Goal: Task Accomplishment & Management: Manage account settings

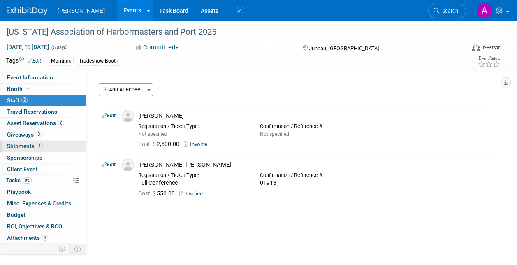
click at [27, 143] on span "Shipments 1" at bounding box center [25, 146] width 36 height 7
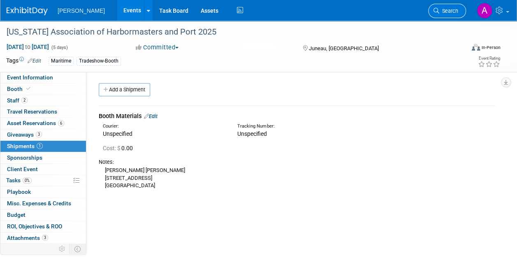
click at [452, 8] on span "Search" at bounding box center [448, 11] width 19 height 6
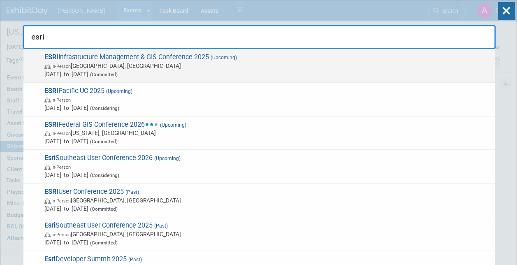
type input "esri"
click at [99, 53] on span "ESRI Infrastructure Management & GIS Conference 2025 (Upcoming) In-Person [GEOG…" at bounding box center [266, 65] width 449 height 25
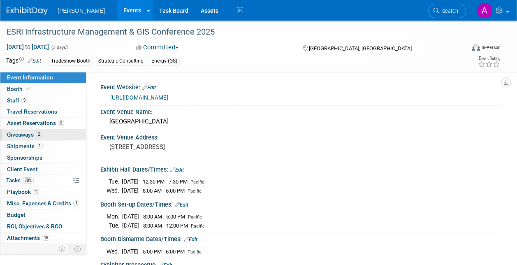
click at [25, 131] on span "Giveaways 2" at bounding box center [24, 134] width 35 height 7
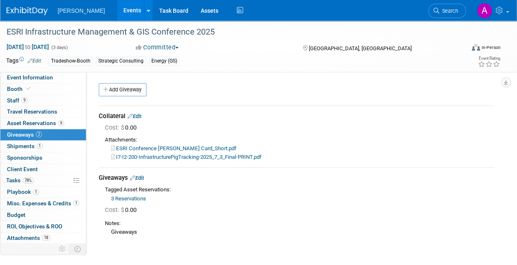
click at [139, 116] on link "Edit" at bounding box center [134, 116] width 14 height 6
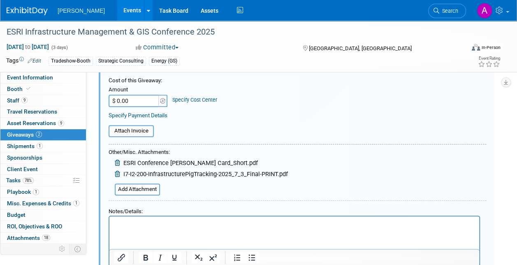
scroll to position [94, 0]
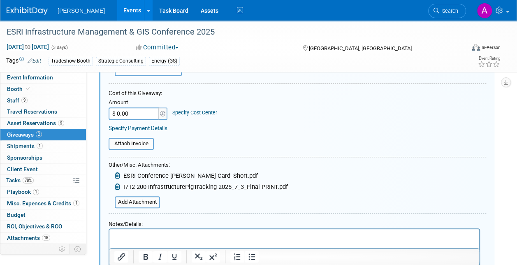
click at [117, 174] on icon at bounding box center [118, 176] width 7 height 6
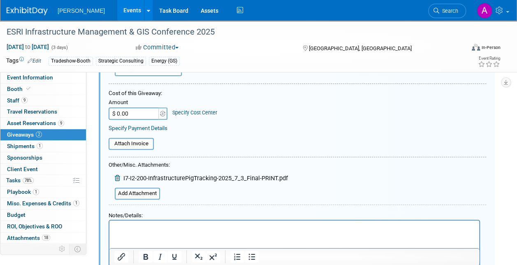
click at [117, 176] on icon at bounding box center [118, 178] width 7 height 6
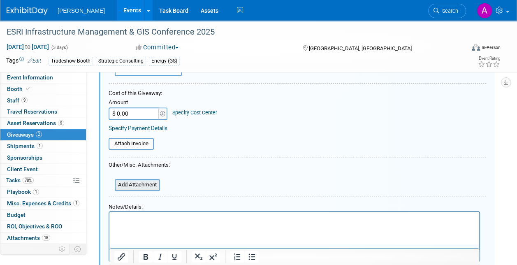
click at [137, 185] on input "file" at bounding box center [110, 185] width 98 height 10
type input "C:\fakepath\Tech Services Cut Sheet.pdf"
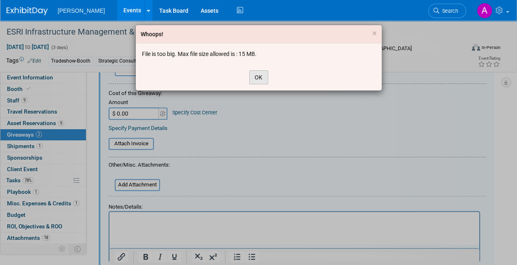
click at [261, 78] on button "OK" at bounding box center [258, 77] width 19 height 14
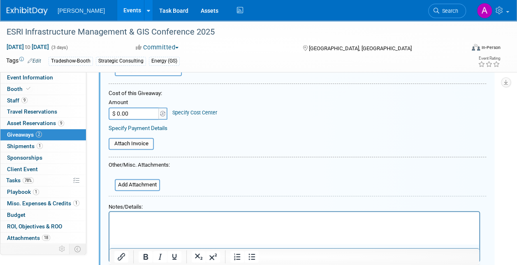
click at [123, 217] on p "Rich Text Area. Press ALT-0 for help." at bounding box center [294, 219] width 360 height 9
